Goal: Task Accomplishment & Management: Use online tool/utility

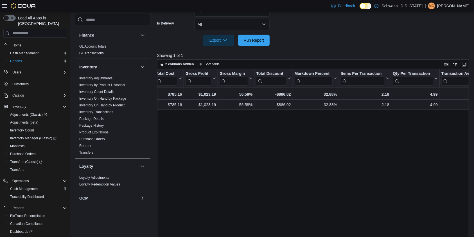
scroll to position [146, 0]
click at [260, 40] on span "Run Report" at bounding box center [254, 40] width 20 height 6
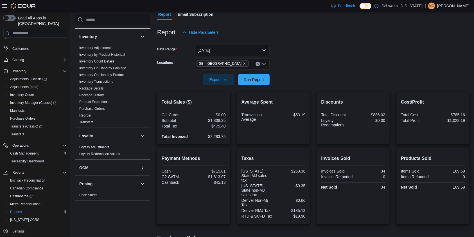
scroll to position [173, 0]
click at [103, 104] on link "Product Expirations" at bounding box center [93, 104] width 29 height 4
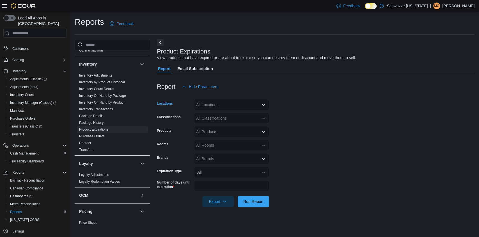
click at [249, 107] on div "All Locations" at bounding box center [231, 104] width 75 height 11
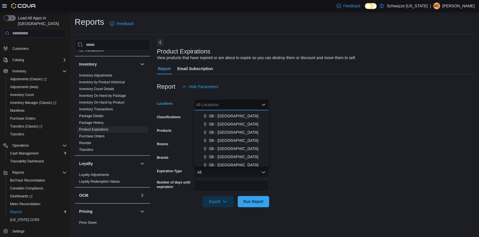
scroll to position [137, 0]
click at [228, 130] on span "SB - [GEOGRAPHIC_DATA]" at bounding box center [234, 132] width 50 height 6
click at [299, 129] on form "Locations SB - Highlands Combo box. Selected. SB - Highlands. Press Backspace t…" at bounding box center [316, 149] width 318 height 115
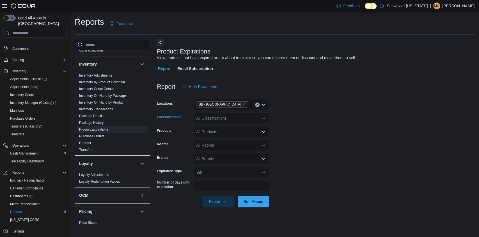
click at [255, 118] on div "All Classifications" at bounding box center [231, 117] width 75 height 11
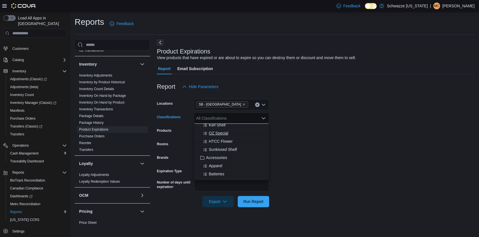
scroll to position [0, 0]
click at [231, 136] on div "REC - Flower" at bounding box center [231, 136] width 69 height 6
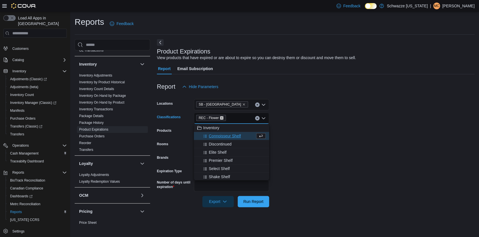
click at [221, 117] on icon "Remove REC - Flower from selection in this group" at bounding box center [221, 117] width 3 height 3
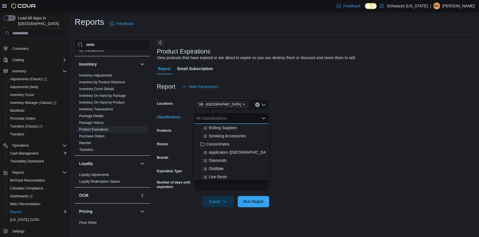
scroll to position [168, 0]
click at [220, 131] on span "Concentrates" at bounding box center [217, 131] width 23 height 6
click at [218, 136] on div "Vapes" at bounding box center [231, 137] width 69 height 6
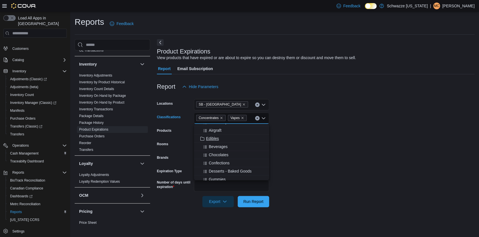
click at [217, 137] on span "Edibles" at bounding box center [212, 138] width 13 height 6
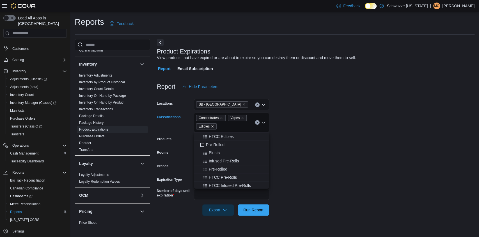
scroll to position [391, 0]
click at [217, 143] on span "Pre-Rolled" at bounding box center [215, 144] width 19 height 6
click at [217, 137] on span "Topicals" at bounding box center [213, 138] width 14 height 6
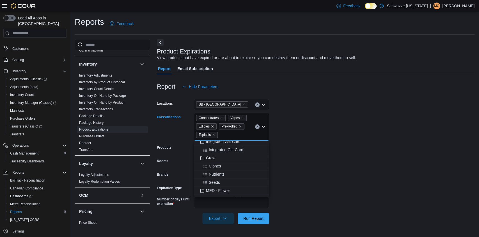
scroll to position [617, 0]
click at [295, 202] on form "Locations SB - Highlands Classifications Concentrates Vapes Edibles Pre-Rolled …" at bounding box center [316, 157] width 318 height 131
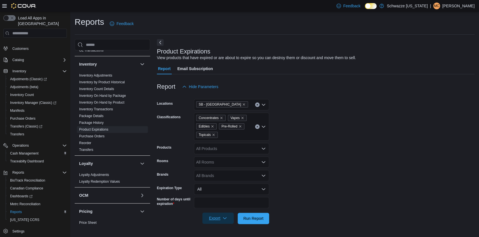
click at [232, 218] on button "Export" at bounding box center [218, 217] width 31 height 11
click at [229, 188] on button "Export to Excel" at bounding box center [219, 184] width 32 height 11
click at [252, 198] on input "**" at bounding box center [231, 202] width 75 height 11
type input "*"
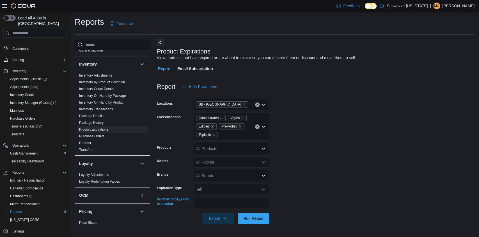
click at [245, 165] on div "All Rooms" at bounding box center [231, 161] width 75 height 11
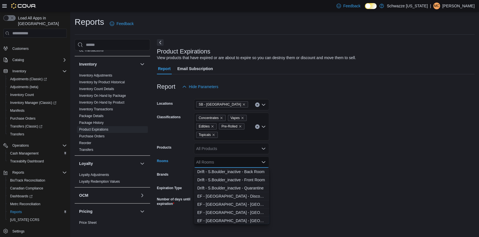
click at [295, 163] on form "Locations SB - Highlands Classifications Concentrates Vapes Edibles Pre-Rolled …" at bounding box center [316, 157] width 318 height 131
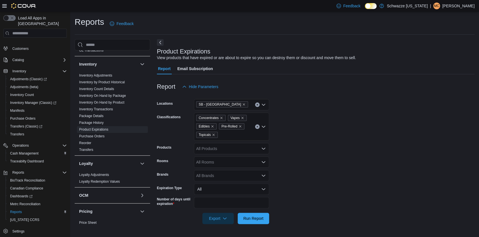
click at [257, 149] on div "All Products" at bounding box center [231, 148] width 75 height 11
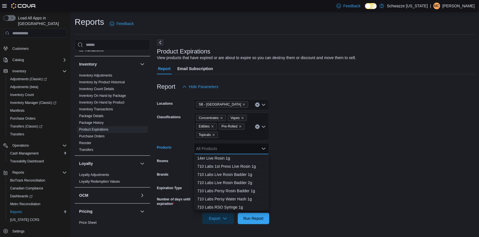
click at [262, 146] on icon "Close list of options" at bounding box center [264, 148] width 4 height 4
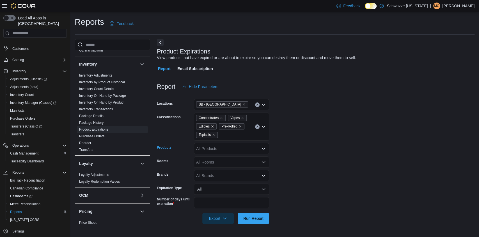
click at [248, 148] on div "All Products" at bounding box center [231, 148] width 75 height 11
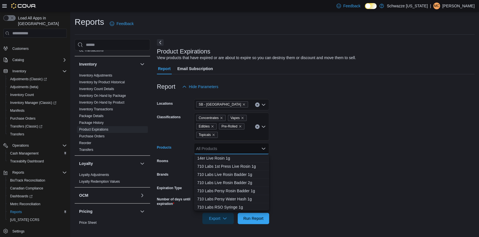
click at [289, 142] on form "Locations SB - Highlands Classifications Concentrates Vapes Edibles Pre-Rolled …" at bounding box center [316, 157] width 318 height 131
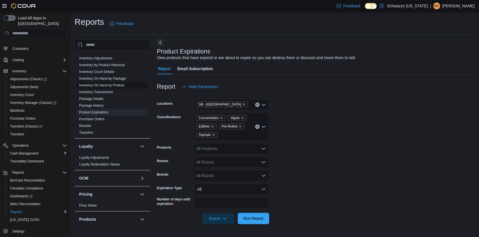
scroll to position [192, 0]
click at [260, 148] on div "All Products" at bounding box center [231, 148] width 75 height 11
click at [285, 158] on form "Locations SB - Highlands Classifications Concentrates Vapes Edibles Pre-Rolled …" at bounding box center [316, 157] width 318 height 131
click at [265, 160] on icon "Open list of options" at bounding box center [264, 162] width 4 height 4
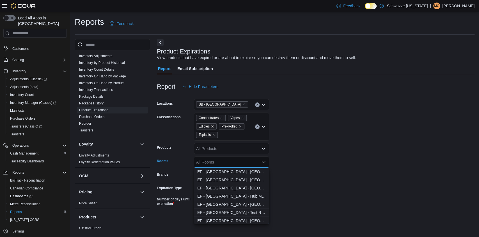
scroll to position [0, 0]
click at [286, 178] on form "Locations SB - Highlands Classifications Concentrates Vapes Edibles Pre-Rolled …" at bounding box center [316, 157] width 318 height 131
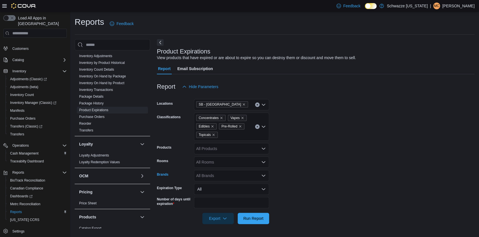
click at [263, 175] on icon "Open list of options" at bounding box center [263, 175] width 3 height 2
click at [285, 167] on form "Locations SB - Highlands Classifications Concentrates Vapes Edibles Pre-Rolled …" at bounding box center [316, 157] width 318 height 131
click at [221, 118] on icon "Remove Concentrates from selection in this group" at bounding box center [221, 117] width 3 height 3
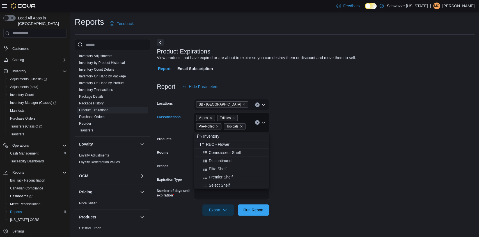
click at [221, 118] on span "Edibles" at bounding box center [225, 118] width 11 height 6
click at [209, 119] on icon "Remove Vapes from selection in this group" at bounding box center [210, 117] width 3 height 3
click at [212, 118] on icon "Remove Edibles from selection in this group" at bounding box center [212, 117] width 3 height 3
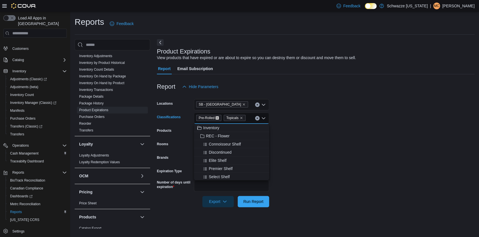
click at [216, 119] on icon "Remove Pre-Rolled from selection in this group" at bounding box center [217, 117] width 3 height 3
click at [214, 118] on icon "Remove Topicals from selection in this group" at bounding box center [213, 117] width 3 height 3
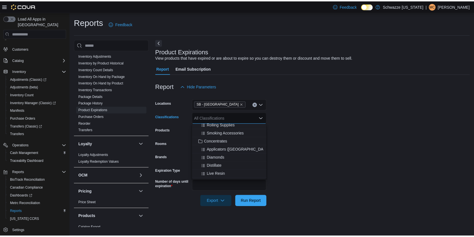
scroll to position [158, 0]
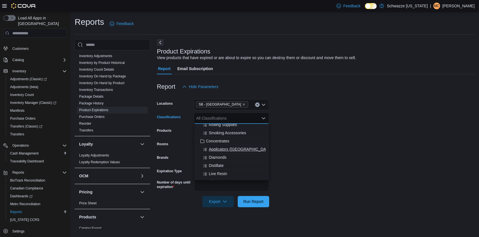
click at [224, 148] on span "Applicators (Syringe)" at bounding box center [241, 149] width 64 height 6
click at [224, 148] on span "Diamonds" at bounding box center [218, 149] width 18 height 6
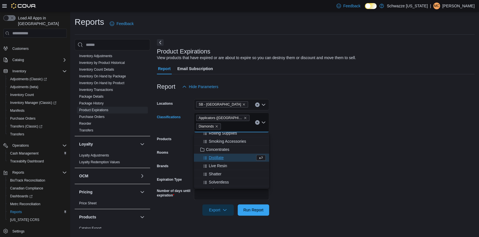
drag, startPoint x: 225, startPoint y: 147, endPoint x: 224, endPoint y: 160, distance: 13.2
click at [224, 160] on div "Distillate" at bounding box center [226, 157] width 58 height 6
click at [225, 158] on span "Live Resin" at bounding box center [218, 157] width 18 height 6
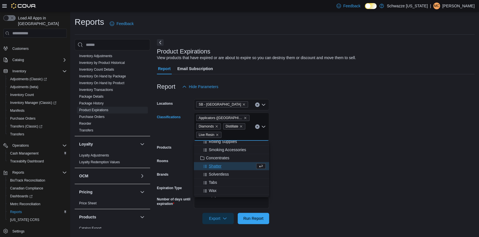
click at [219, 169] on button "Shatter" at bounding box center [231, 166] width 75 height 8
click at [219, 168] on span "Solventless" at bounding box center [219, 166] width 20 height 6
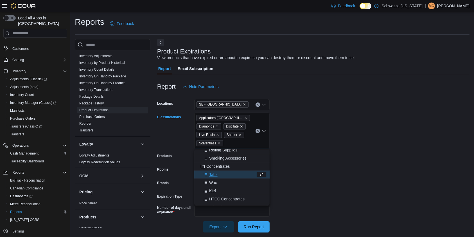
click at [218, 174] on div "Tabs" at bounding box center [226, 174] width 58 height 6
click at [218, 175] on div "Wax" at bounding box center [226, 174] width 58 height 6
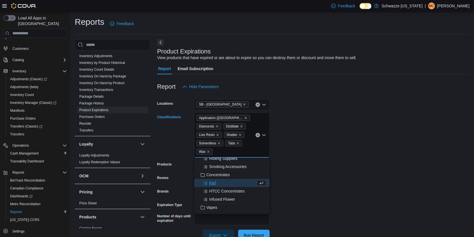
drag, startPoint x: 218, startPoint y: 178, endPoint x: 213, endPoint y: 184, distance: 7.2
click at [213, 184] on span "Kief" at bounding box center [212, 183] width 7 height 6
click at [213, 184] on span "HTCC Concentrates" at bounding box center [226, 183] width 35 height 6
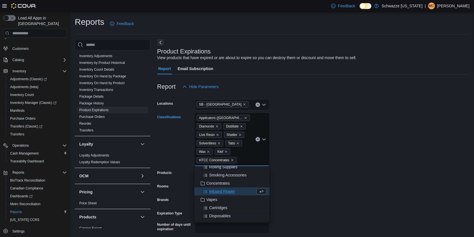
click at [213, 191] on span "Infused Flower" at bounding box center [222, 191] width 26 height 6
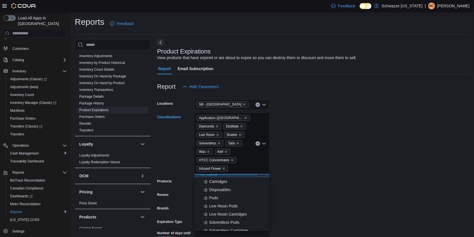
scroll to position [182, 0]
click at [213, 186] on span "Cartridges" at bounding box center [218, 184] width 18 height 6
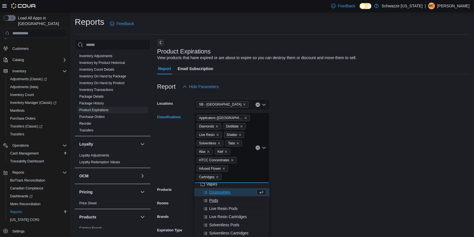
click at [211, 199] on span "Pods" at bounding box center [213, 200] width 9 height 6
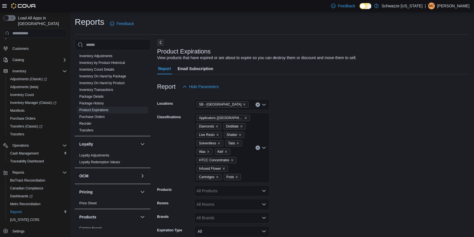
scroll to position [40, 0]
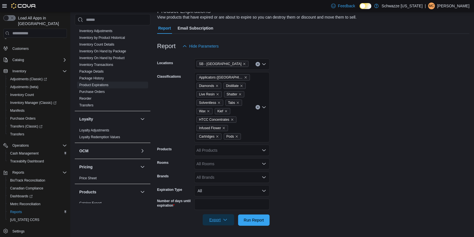
click at [222, 220] on span "Export" at bounding box center [218, 219] width 25 height 11
click at [229, 188] on span "Export to Excel" at bounding box center [218, 186] width 25 height 4
click at [244, 77] on icon "Remove Applicators (Syringe) from selection in this group" at bounding box center [245, 77] width 3 height 3
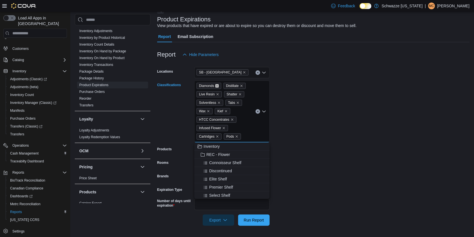
click at [217, 85] on icon "Remove Diamonds from selection in this group" at bounding box center [217, 86] width 2 height 2
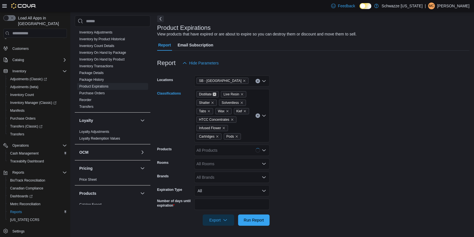
click at [214, 93] on icon "Remove Distillate from selection in this group" at bounding box center [214, 93] width 3 height 3
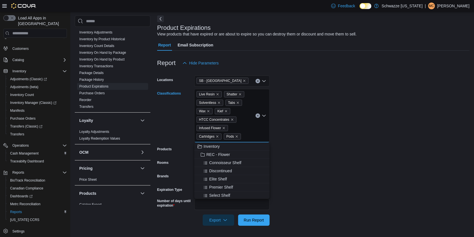
click at [256, 114] on icon "Clear input" at bounding box center [257, 115] width 2 height 2
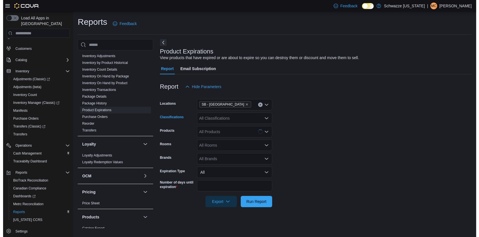
scroll to position [0, 0]
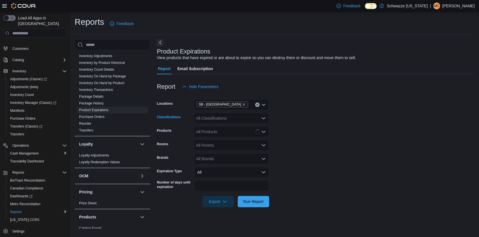
click at [248, 116] on div "All Classifications Combo box. Selected. Combo box input. All Classifications. …" at bounding box center [231, 117] width 75 height 11
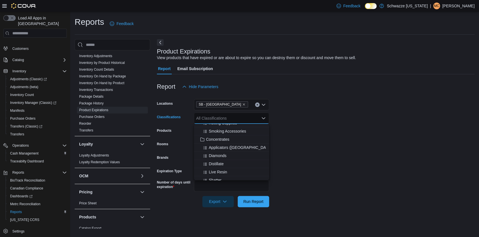
scroll to position [160, 0]
click at [221, 140] on span "Concentrates" at bounding box center [217, 139] width 23 height 6
click at [219, 140] on div "Vapes" at bounding box center [231, 143] width 69 height 6
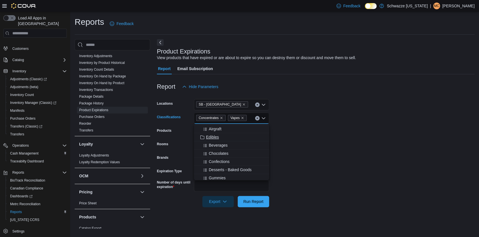
click at [217, 137] on span "Edibles" at bounding box center [212, 137] width 13 height 6
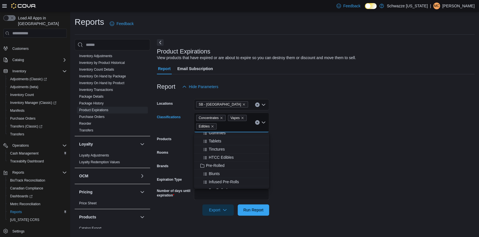
scroll to position [370, 0]
click at [213, 164] on span "Pre-Rolled" at bounding box center [215, 165] width 19 height 6
click at [290, 194] on form "Locations SB - Highlands Classifications Concentrates Vapes Edibles Pre-Rolled …" at bounding box center [316, 153] width 318 height 123
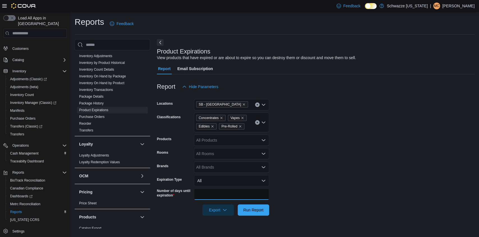
click at [219, 198] on input "**" at bounding box center [231, 193] width 75 height 11
type input "*"
type input "***"
click at [224, 206] on span "Export" at bounding box center [218, 209] width 25 height 11
click at [229, 175] on span "Export to Excel" at bounding box center [218, 176] width 25 height 4
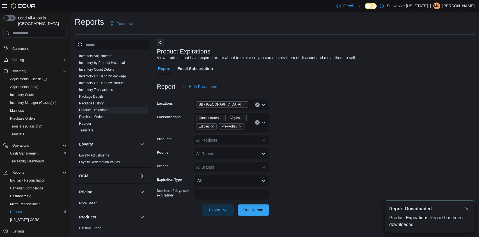
scroll to position [0, 0]
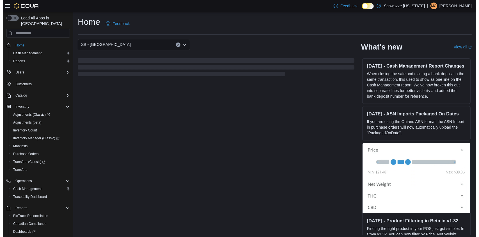
scroll to position [35, 0]
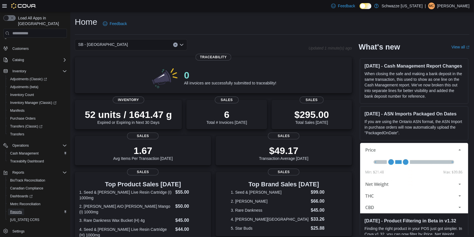
click at [21, 209] on span "Reports" at bounding box center [16, 211] width 12 height 4
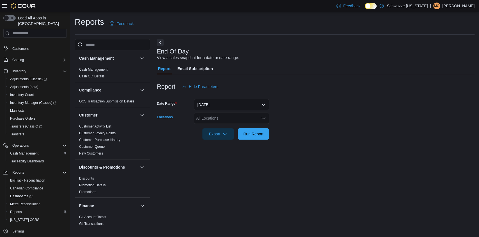
click at [231, 117] on div "All Locations" at bounding box center [231, 117] width 75 height 11
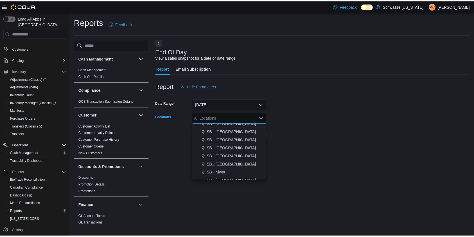
scroll to position [149, 0]
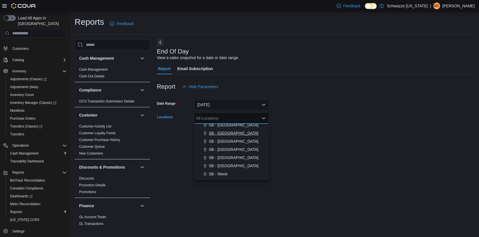
click at [235, 133] on span "SB - [GEOGRAPHIC_DATA]" at bounding box center [234, 133] width 50 height 6
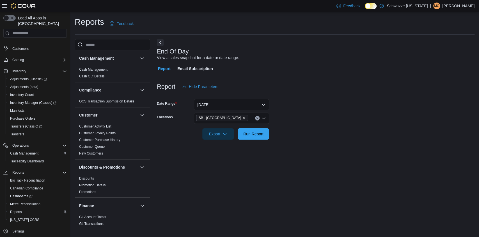
click at [278, 122] on form "Date Range Today Locations SB - Highlands Export Run Report" at bounding box center [316, 115] width 318 height 47
click at [261, 136] on span "Run Report" at bounding box center [254, 134] width 20 height 6
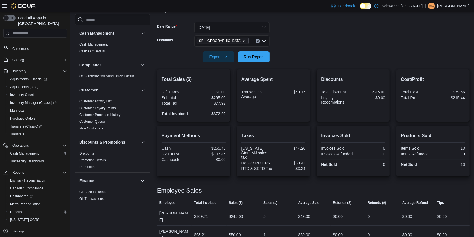
scroll to position [77, 0]
